Goal: Navigation & Orientation: Find specific page/section

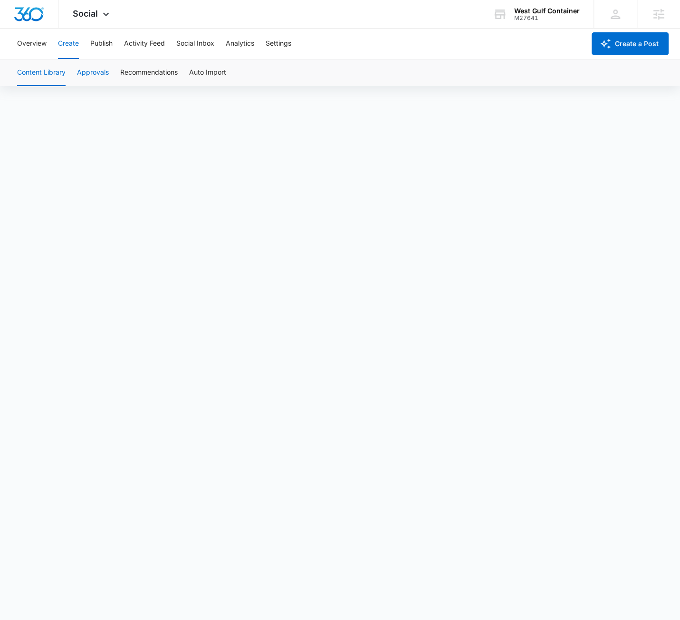
click at [91, 73] on button "Approvals" at bounding box center [93, 72] width 32 height 27
click at [283, 34] on button "Settings" at bounding box center [279, 44] width 26 height 30
drag, startPoint x: 63, startPoint y: 50, endPoint x: 79, endPoint y: 58, distance: 18.1
click at [63, 50] on button "Create" at bounding box center [68, 44] width 21 height 30
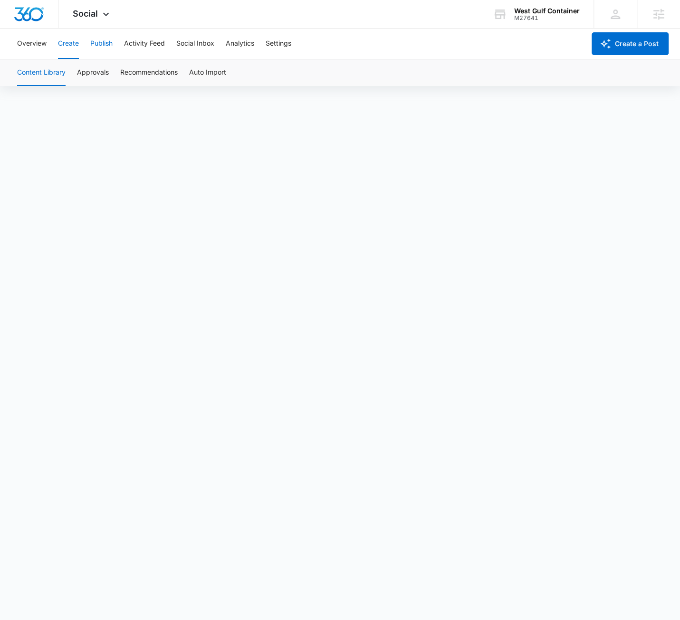
click at [104, 45] on button "Publish" at bounding box center [101, 44] width 22 height 30
click at [67, 47] on button "Create" at bounding box center [68, 44] width 21 height 30
click at [101, 72] on button "Approvals" at bounding box center [93, 72] width 32 height 27
click at [392, 58] on div "Overview Create Publish Activity Feed Social Inbox Analytics Settings" at bounding box center [298, 44] width 574 height 30
